Goal: Task Accomplishment & Management: Use online tool/utility

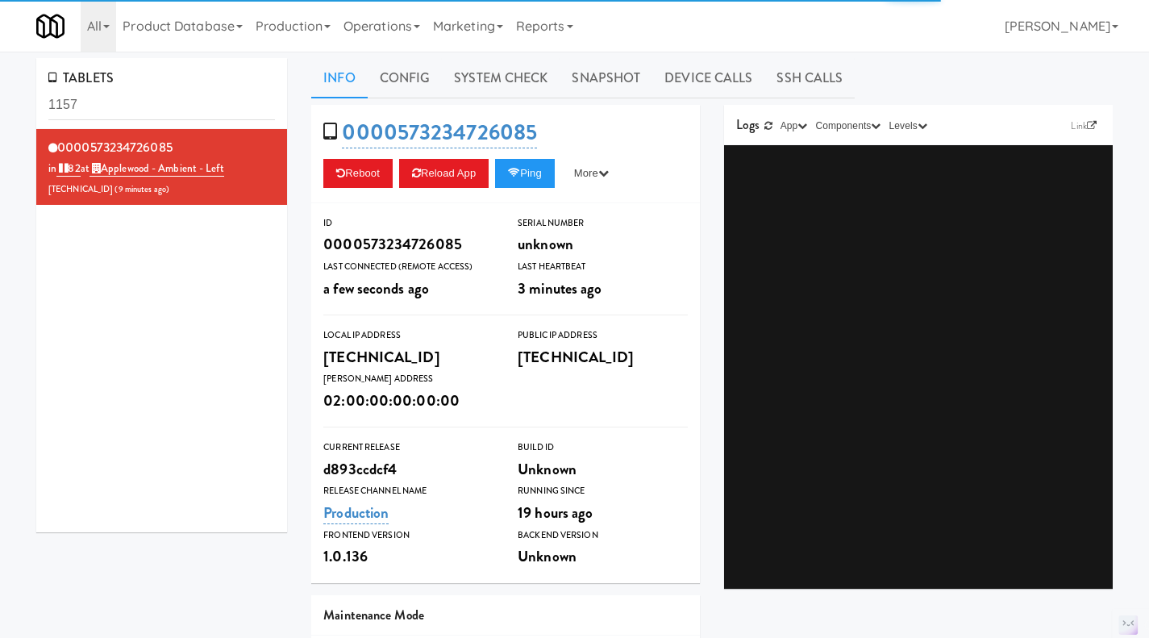
click at [403, 20] on link "Operations" at bounding box center [382, 26] width 90 height 52
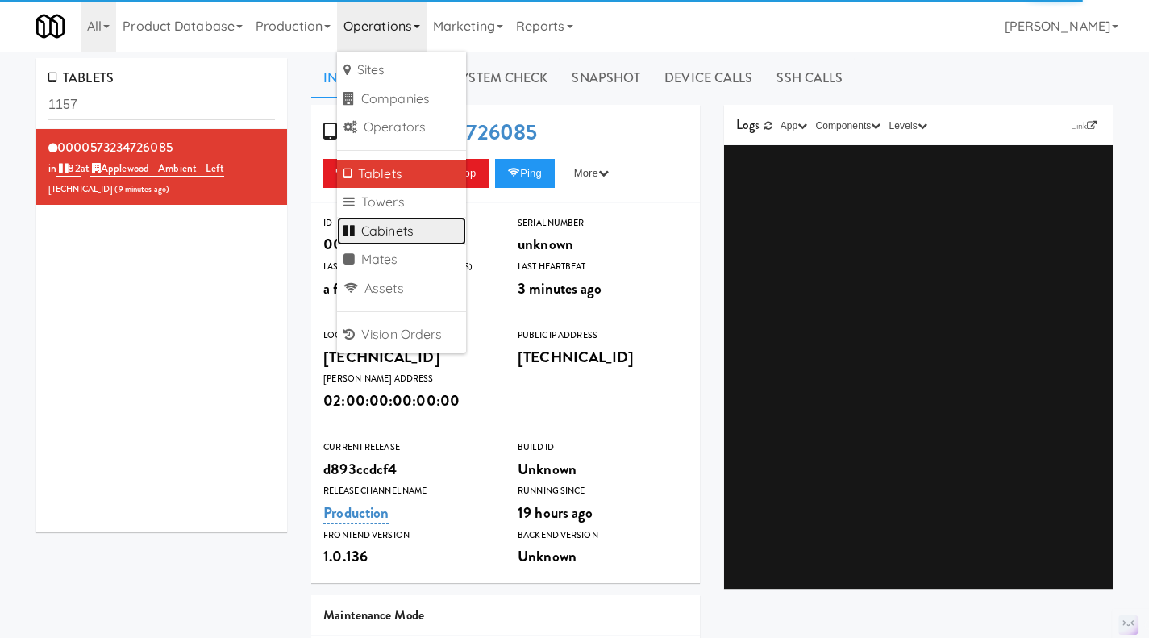
click at [406, 234] on link "Cabinets" at bounding box center [401, 231] width 129 height 29
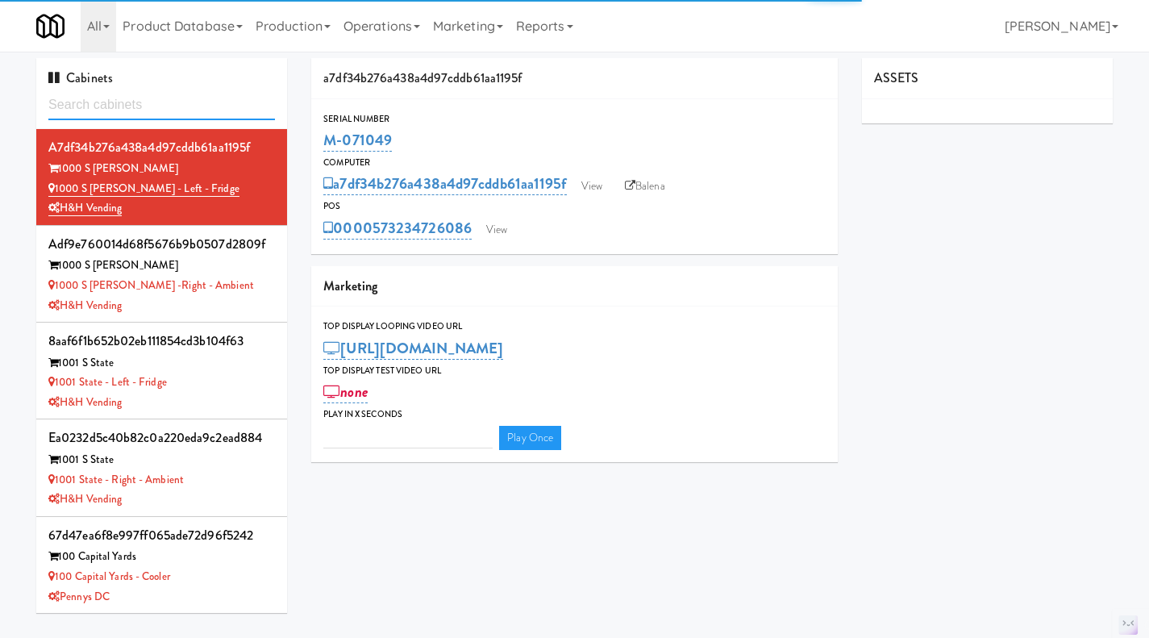
type input "3"
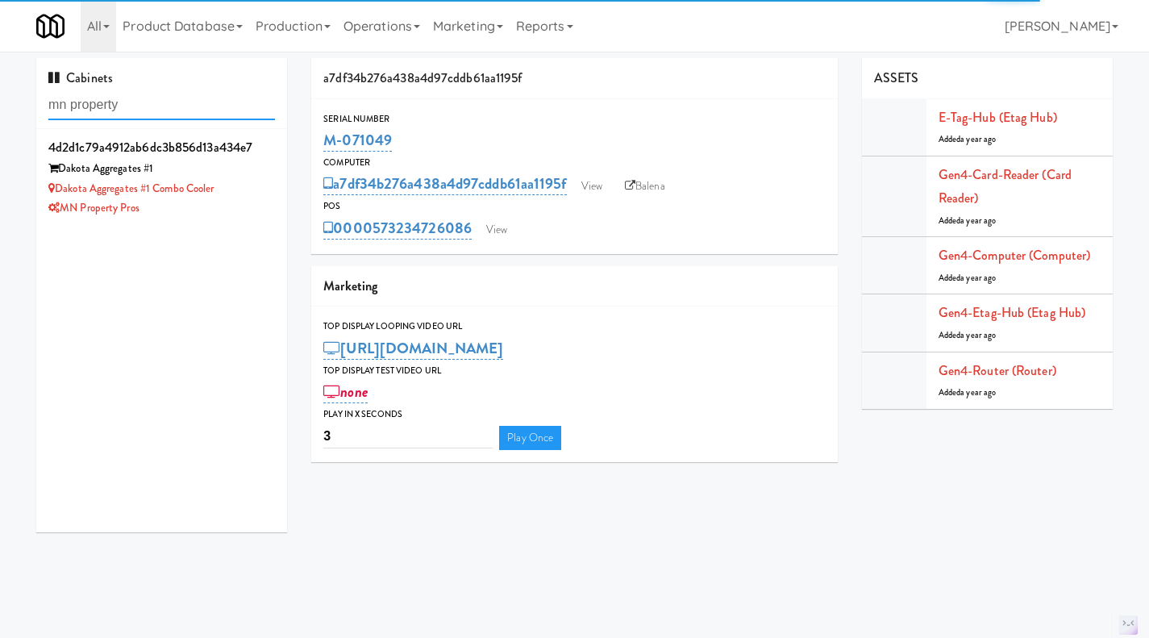
type input "mn property"
click at [246, 224] on li "4d2d1c79a4912ab6dc3b856d13a434e7 Dakota Aggregates #1 Dakota Aggregates #1 Comb…" at bounding box center [161, 177] width 251 height 96
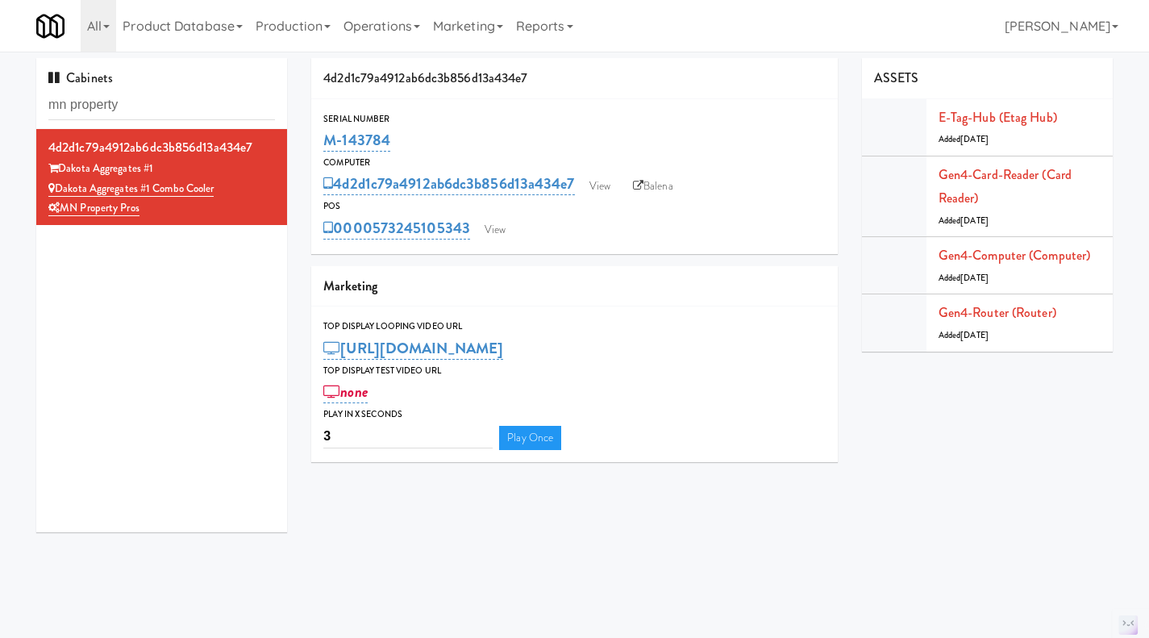
drag, startPoint x: 409, startPoint y: 141, endPoint x: 323, endPoint y: 142, distance: 85.5
click at [323, 142] on div "M-143784" at bounding box center [574, 140] width 502 height 27
copy link "M-143784"
click at [497, 227] on link "View" at bounding box center [495, 230] width 37 height 24
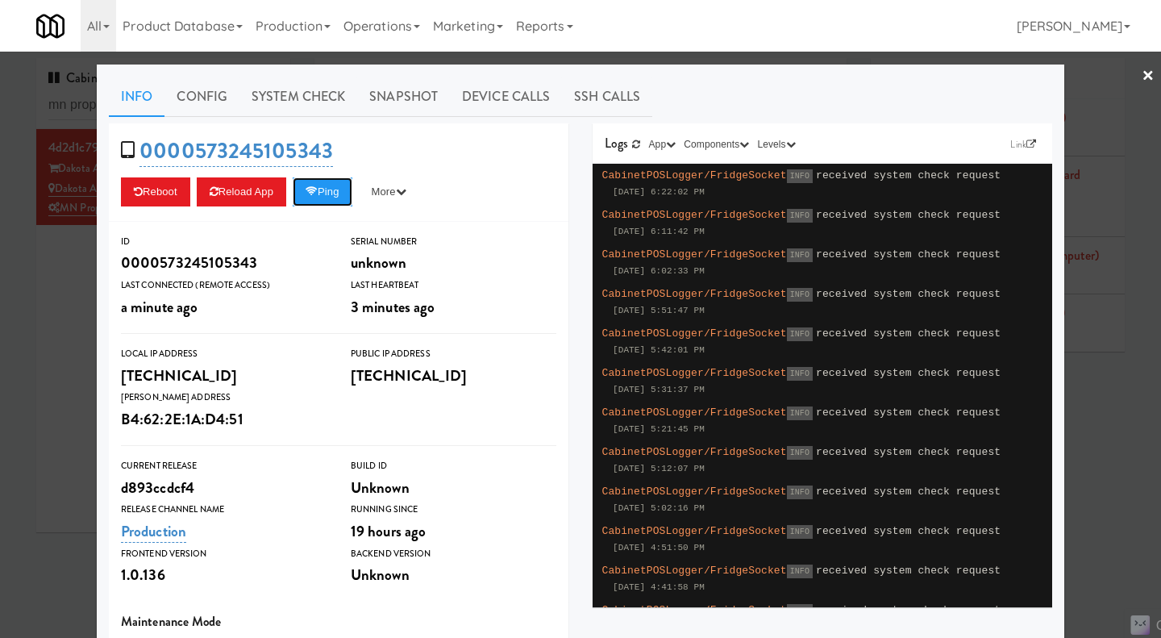
click at [319, 196] on button "Ping" at bounding box center [323, 191] width 60 height 29
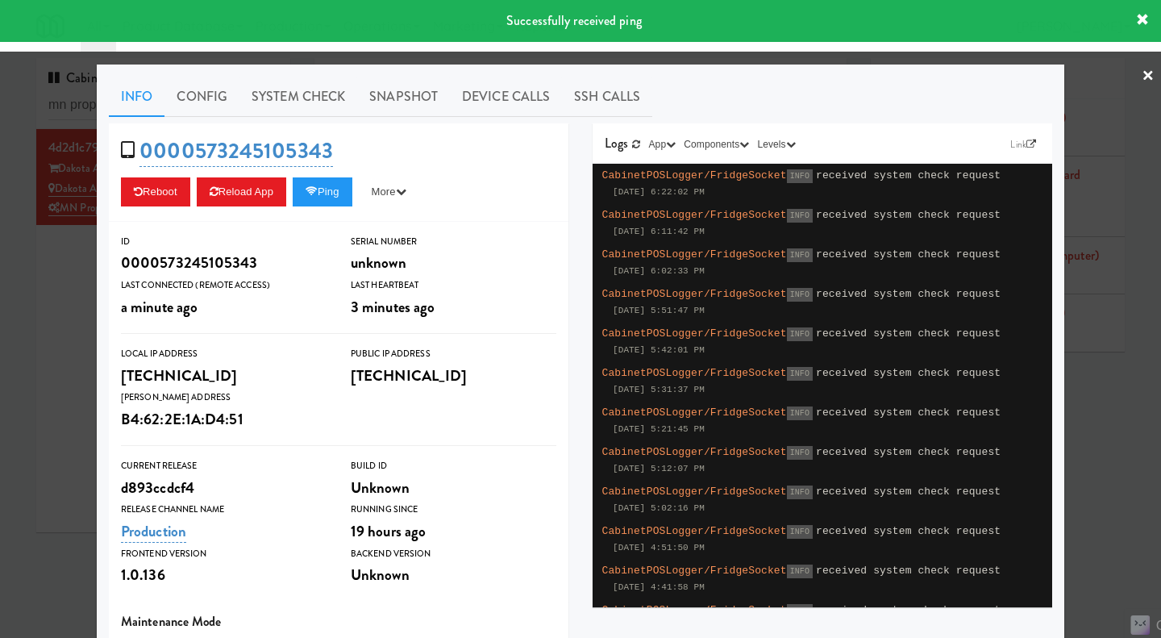
click at [305, 106] on link "System Check" at bounding box center [299, 97] width 118 height 40
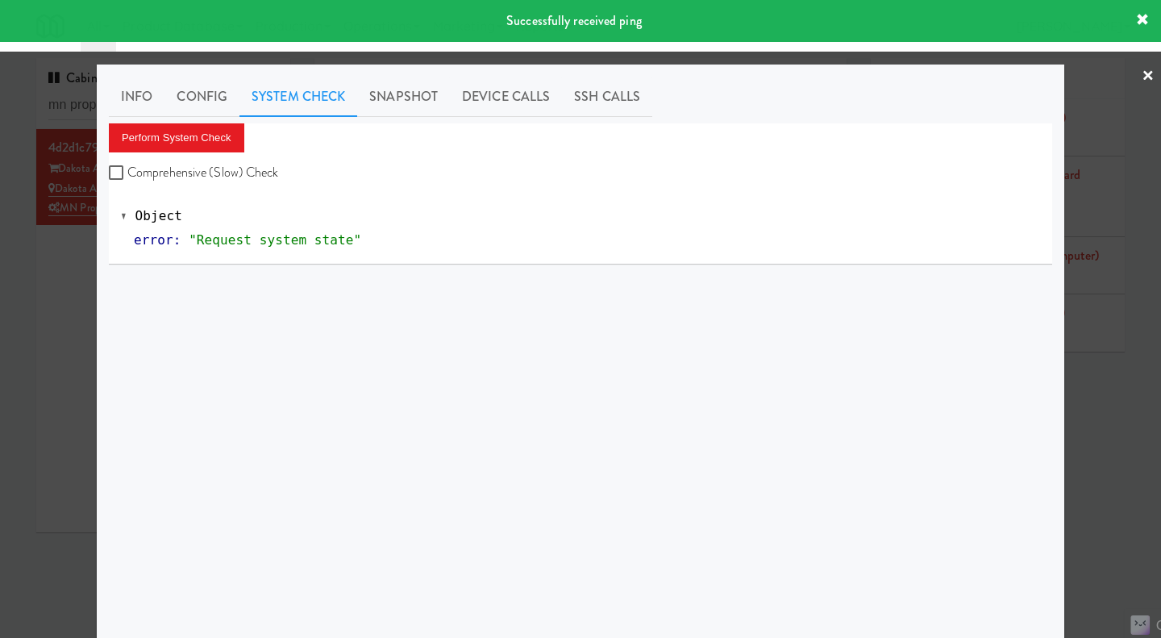
click at [223, 179] on label "Comprehensive (Slow) Check" at bounding box center [194, 173] width 170 height 24
click at [127, 179] on input "Comprehensive (Slow) Check" at bounding box center [118, 173] width 19 height 13
checkbox input "true"
click at [199, 141] on button "Perform System Check" at bounding box center [176, 137] width 135 height 29
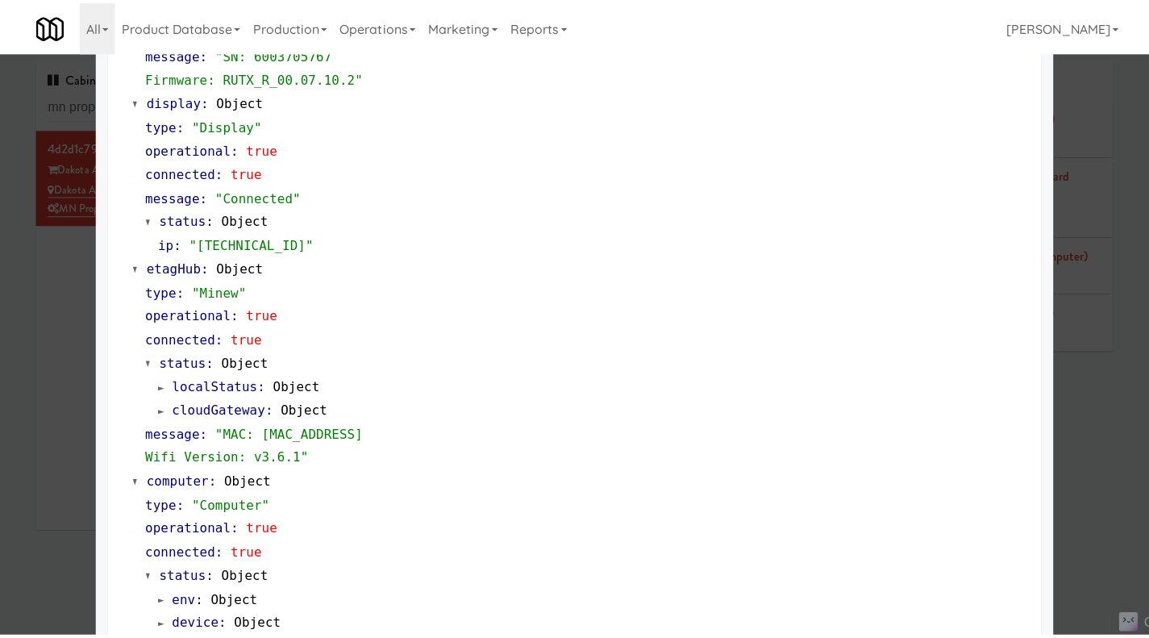
scroll to position [1590, 0]
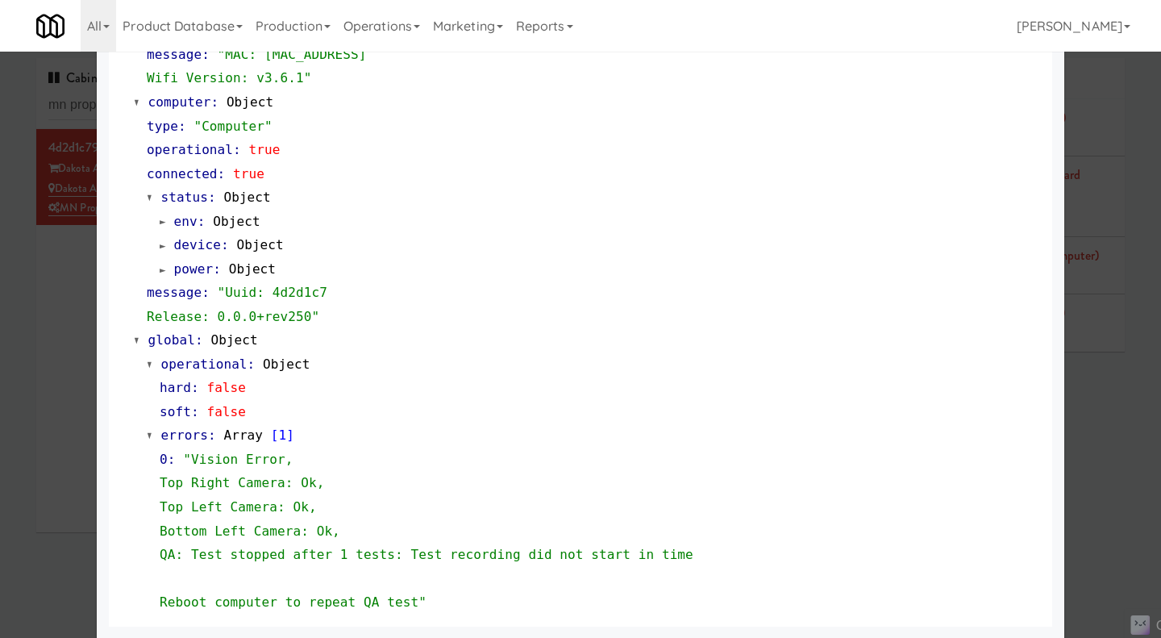
click at [77, 325] on div at bounding box center [580, 319] width 1161 height 638
